Goal: Transaction & Acquisition: Purchase product/service

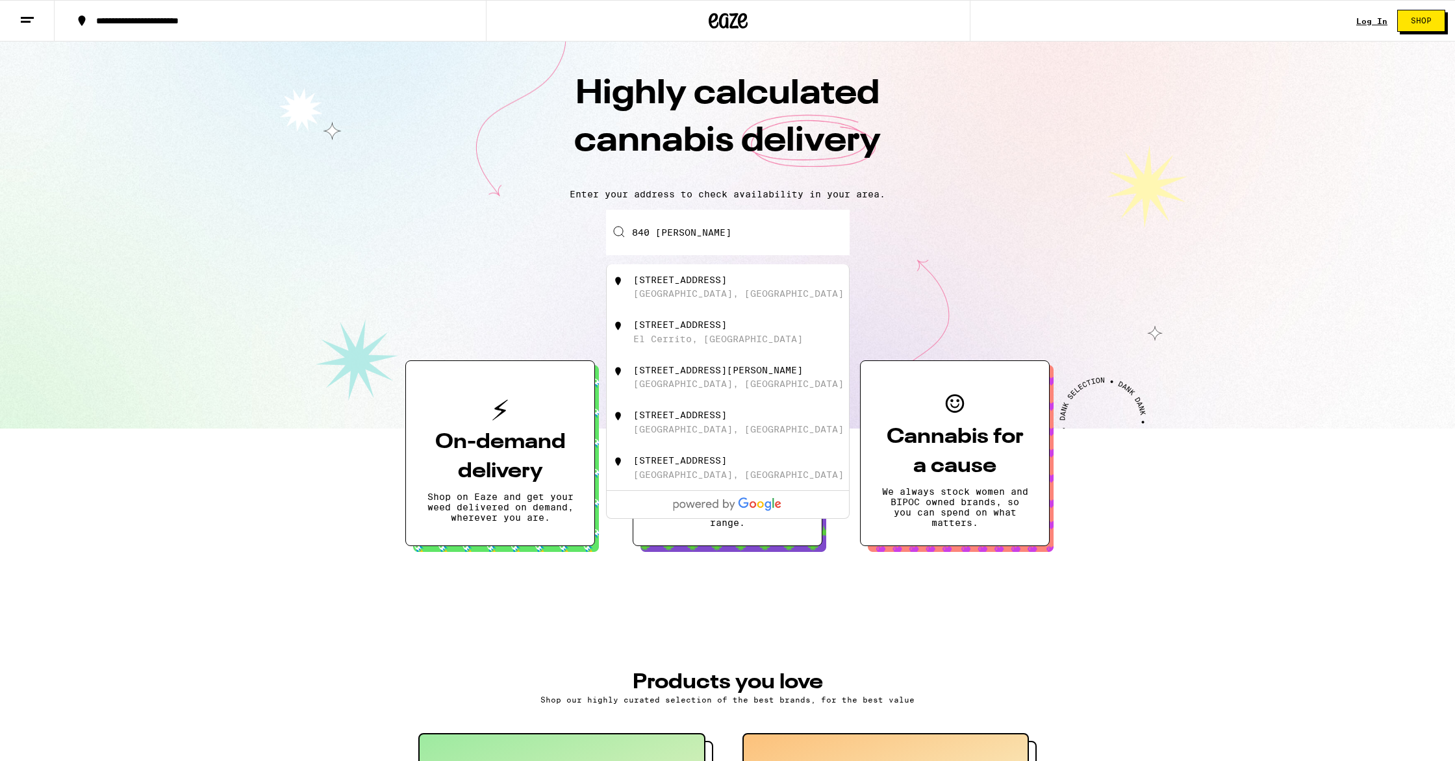
click at [707, 281] on div "[STREET_ADDRESS]" at bounding box center [680, 280] width 94 height 10
type input "[STREET_ADDRESS]"
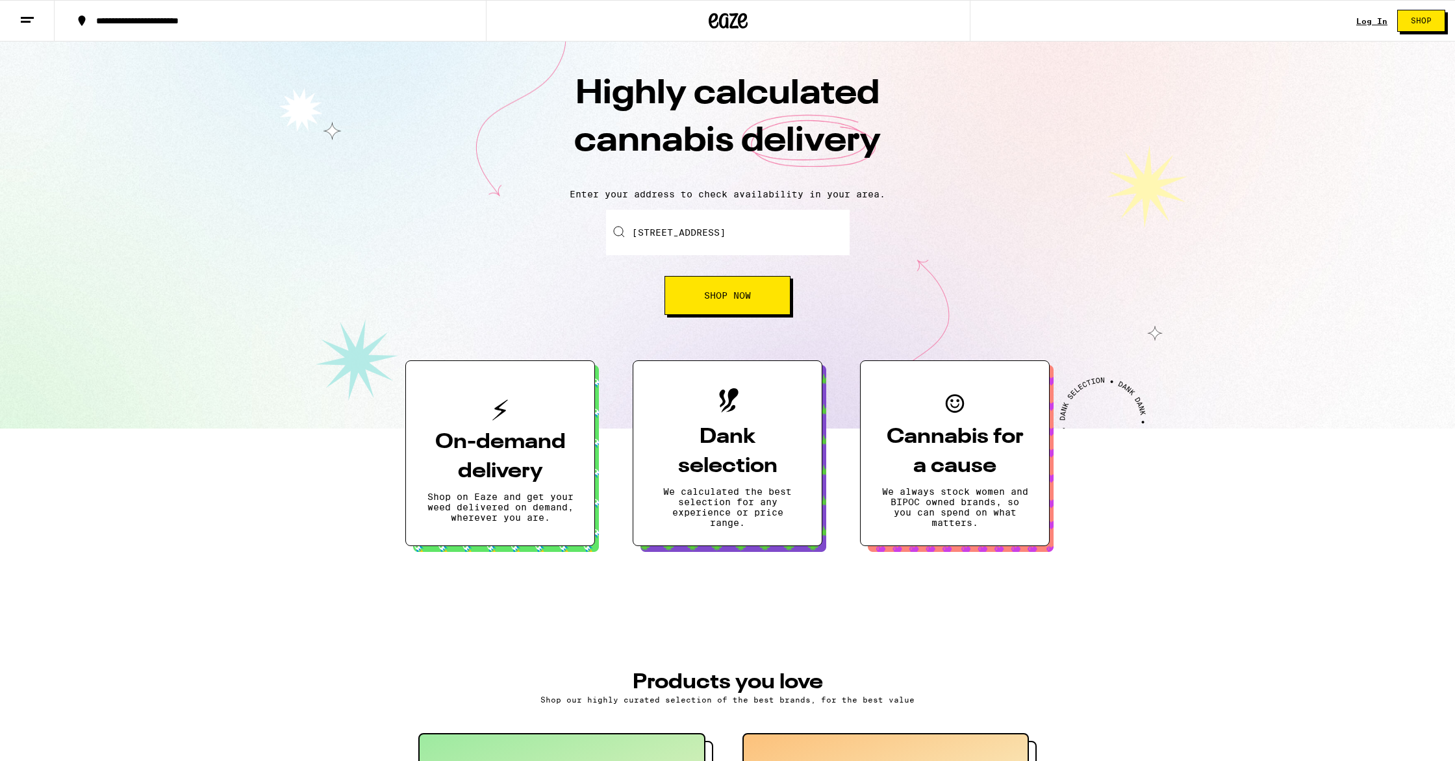
click at [755, 300] on button "Shop Now" at bounding box center [727, 295] width 126 height 39
